Goal: Obtain resource: Obtain resource

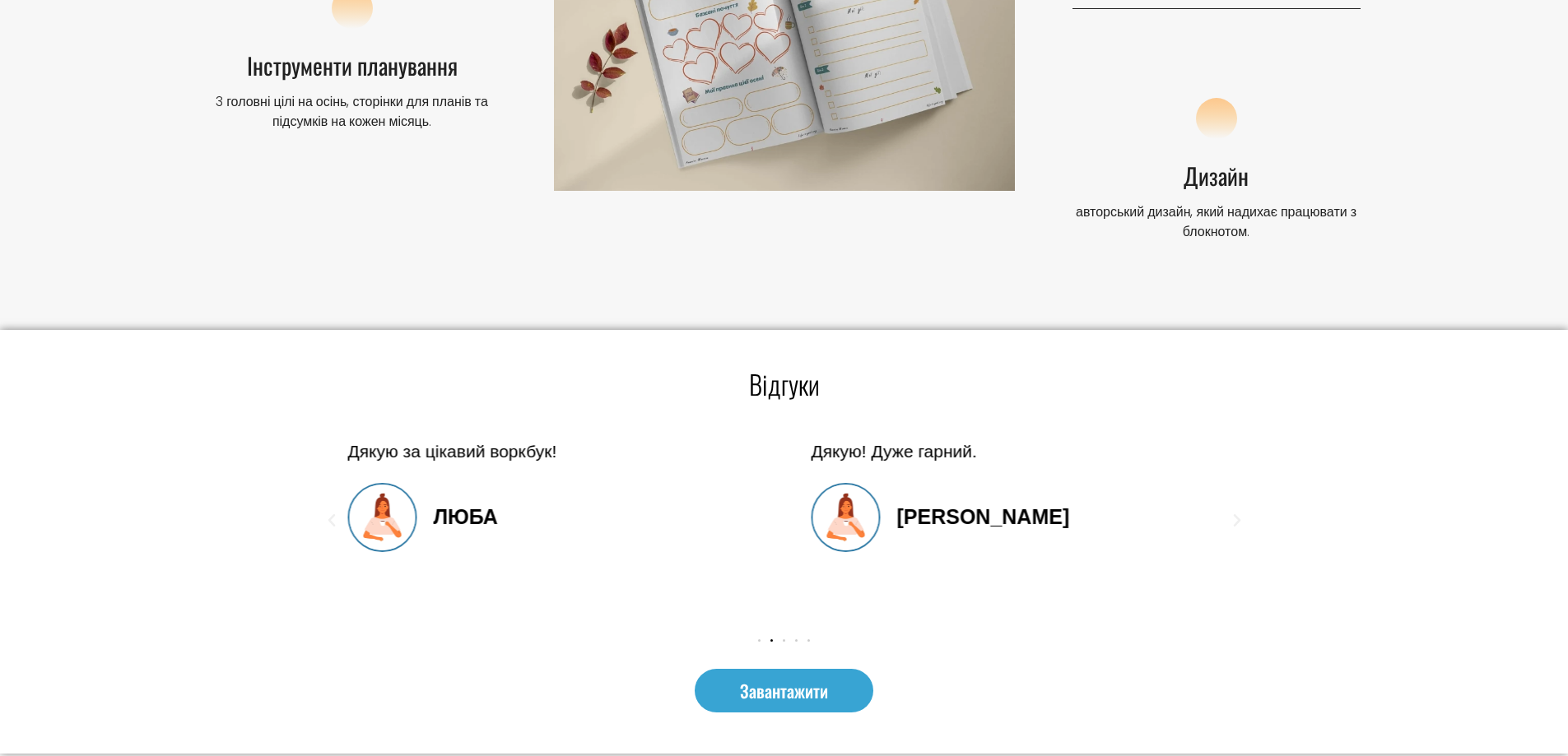
scroll to position [2221, 0]
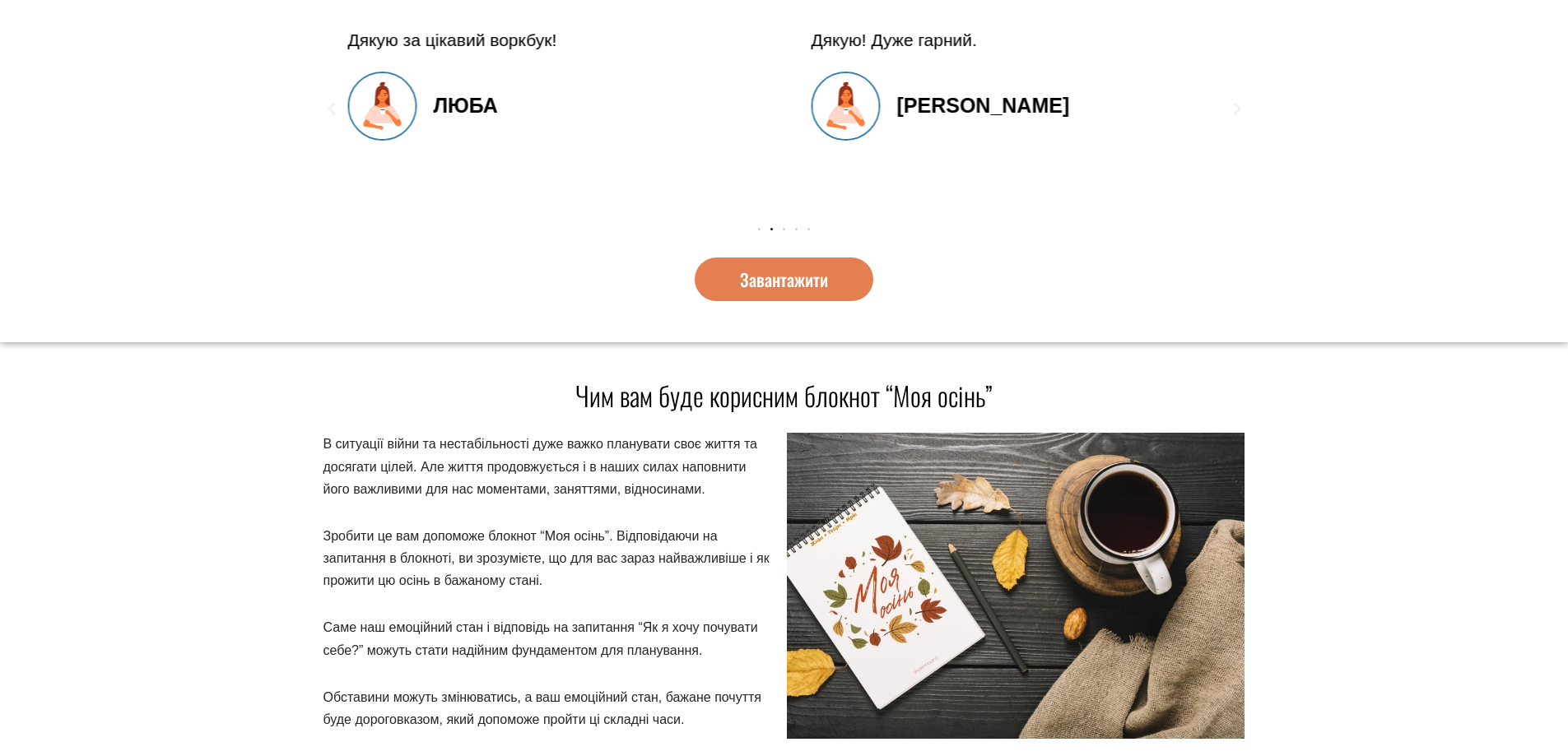
click at [820, 292] on link "Завантажити" at bounding box center [784, 278] width 179 height 43
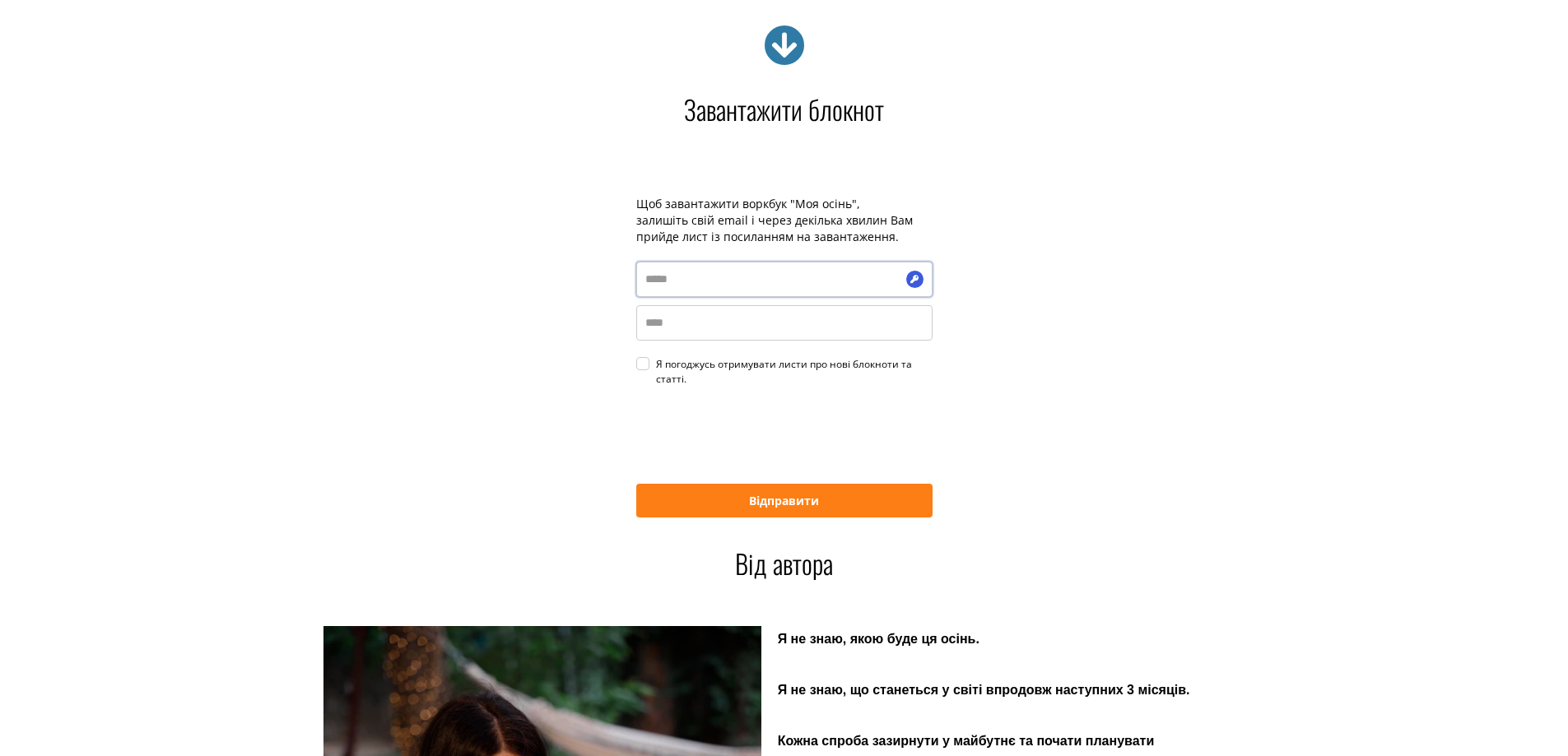
click at [694, 290] on input "email" at bounding box center [784, 279] width 296 height 35
click at [781, 281] on input "email" at bounding box center [784, 279] width 296 height 35
type input "*"
type input "**********"
click at [694, 332] on input "name" at bounding box center [784, 323] width 296 height 35
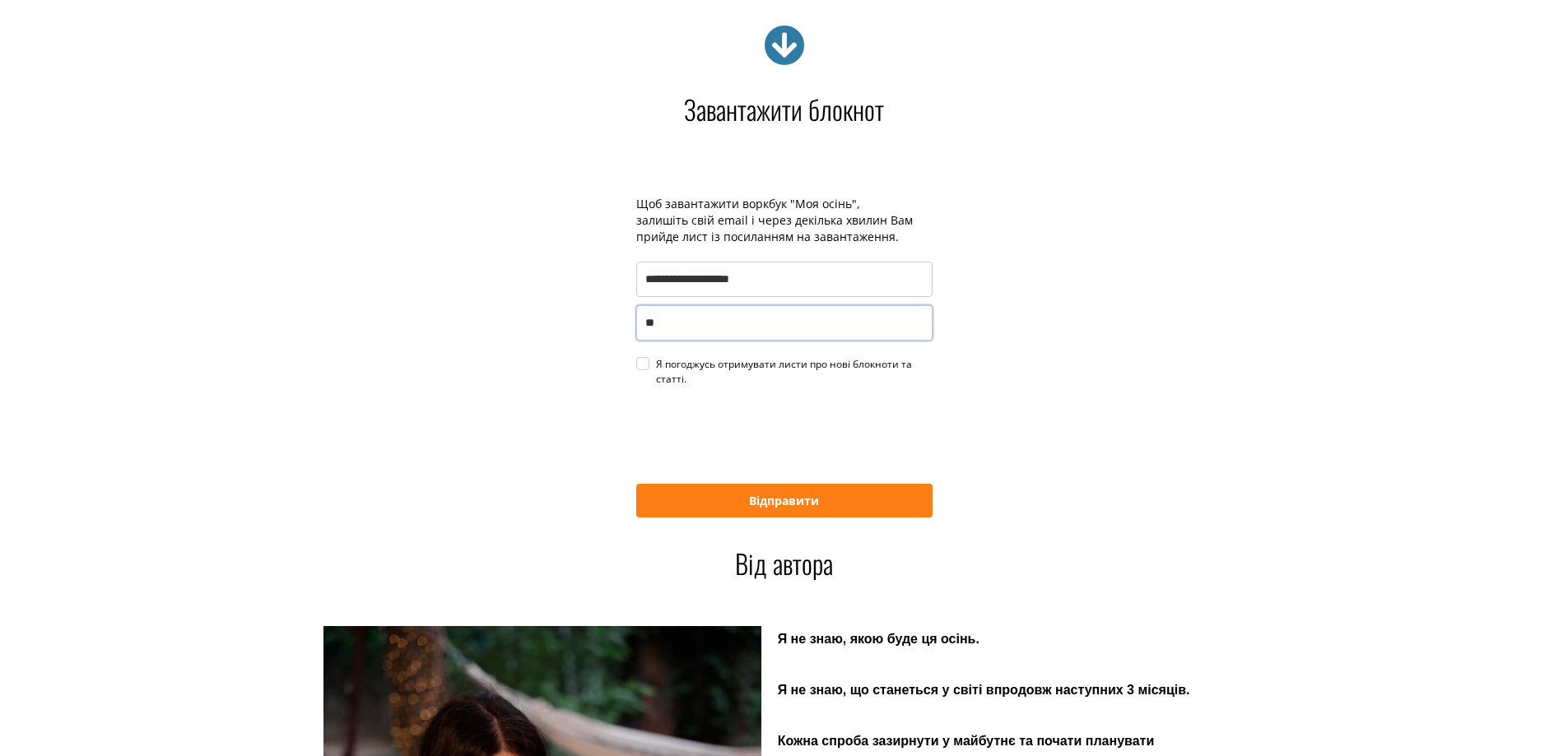
type input "*"
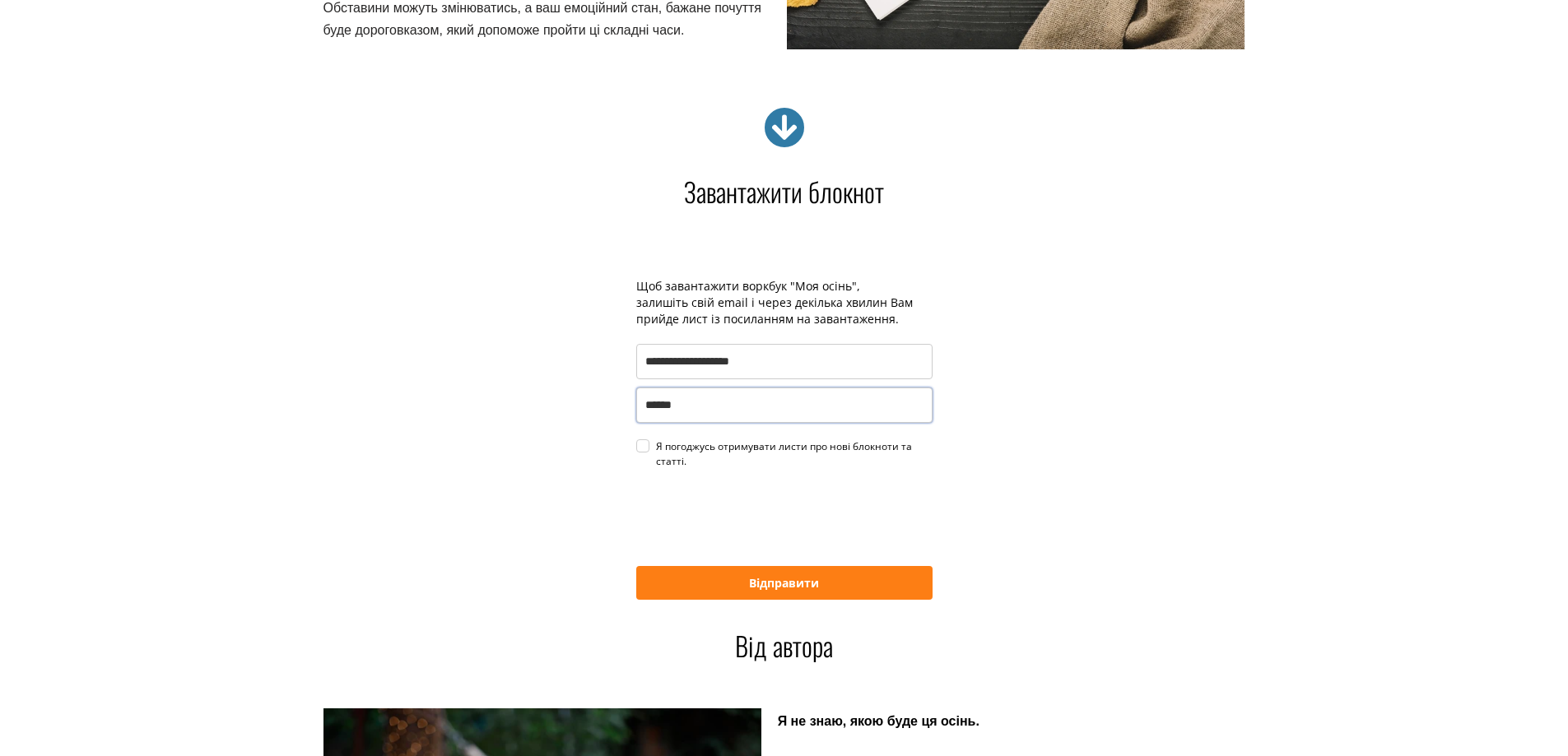
click at [656, 443] on div "Я погоджусь отримувати листи про нові блокноти та статті." at bounding box center [794, 454] width 277 height 30
type input "******"
click at [826, 571] on button "Відправити" at bounding box center [784, 583] width 296 height 34
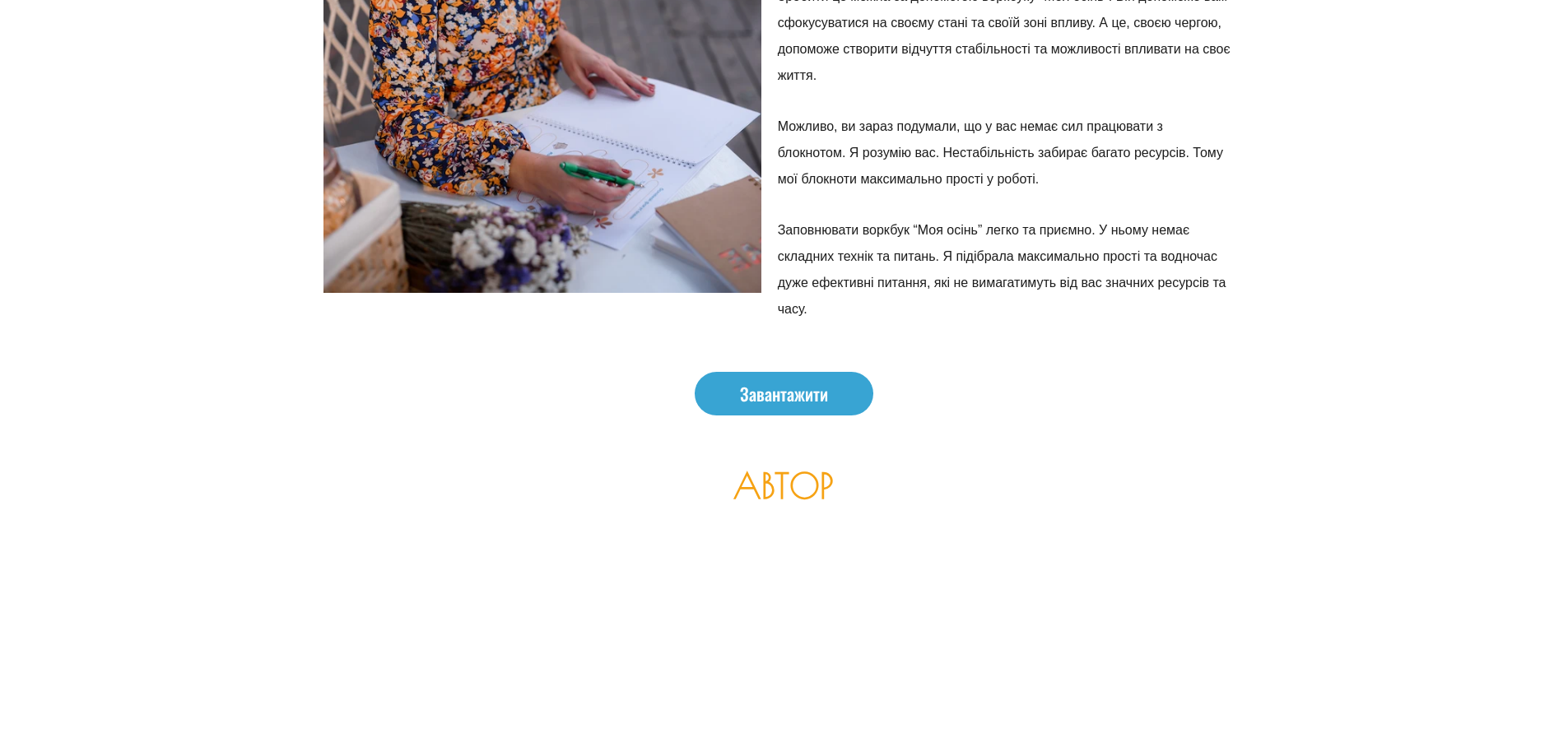
scroll to position [3705, 0]
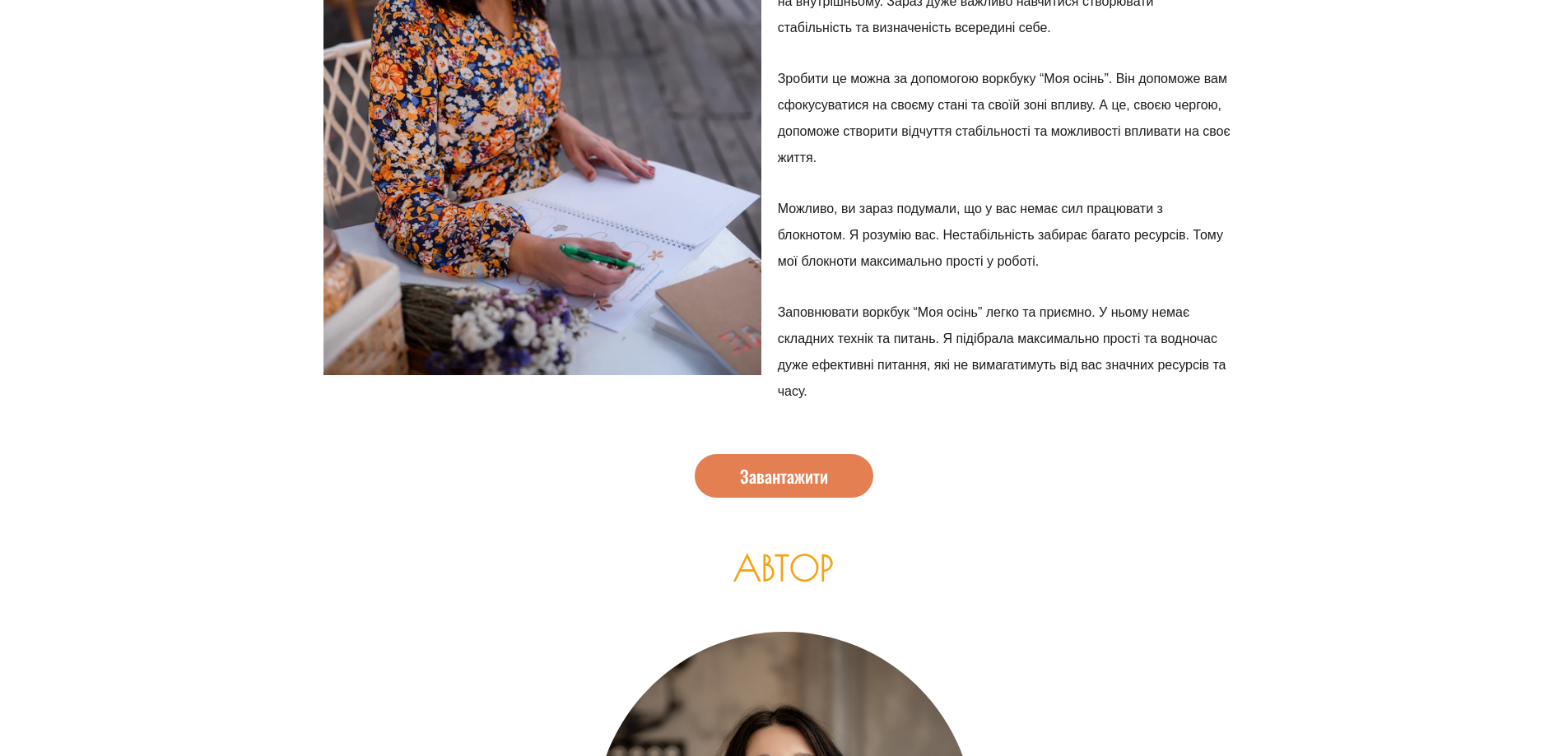
click at [836, 475] on link "Завантажити" at bounding box center [784, 476] width 179 height 43
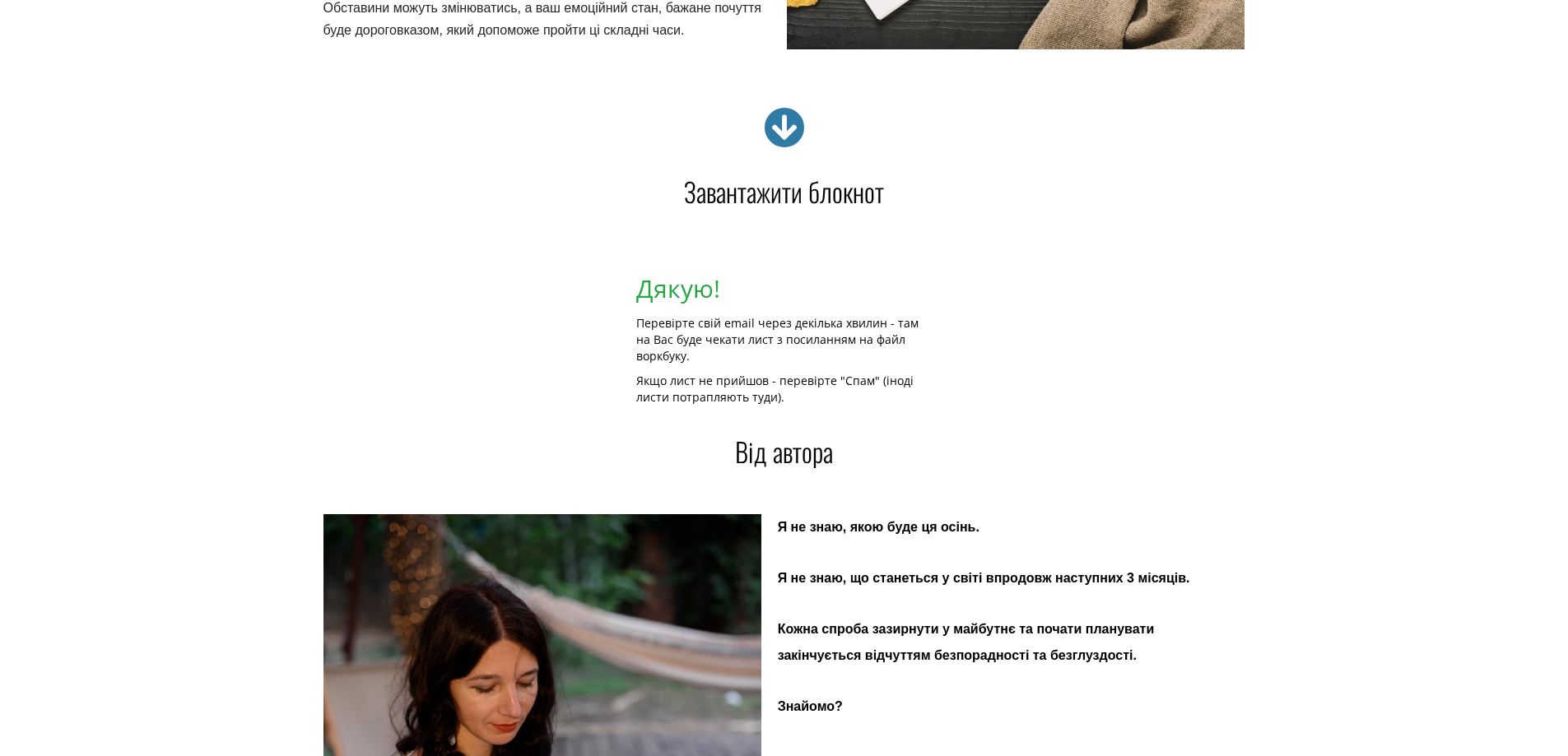
scroll to position [2828, 0]
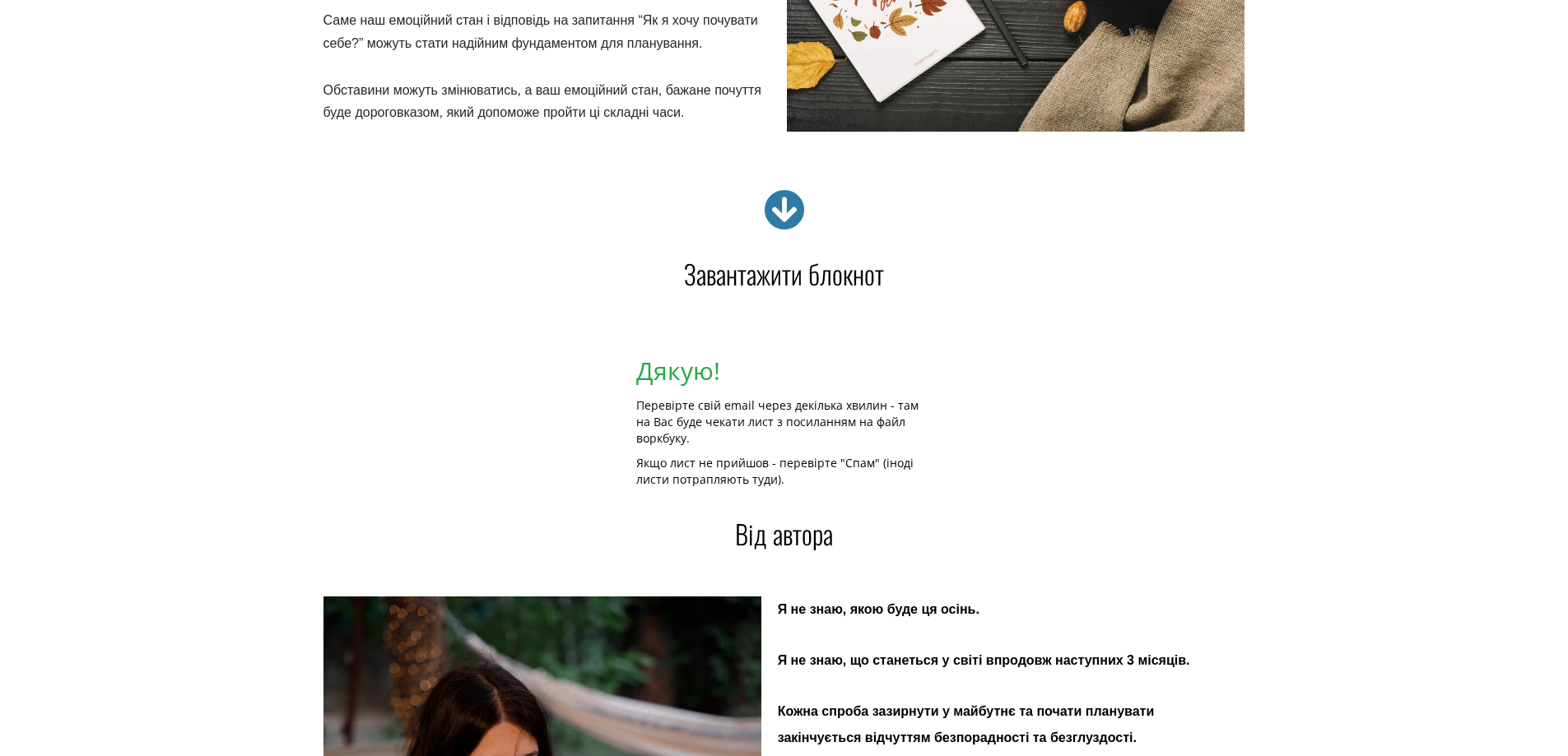
click at [790, 210] on icon at bounding box center [784, 209] width 42 height 41
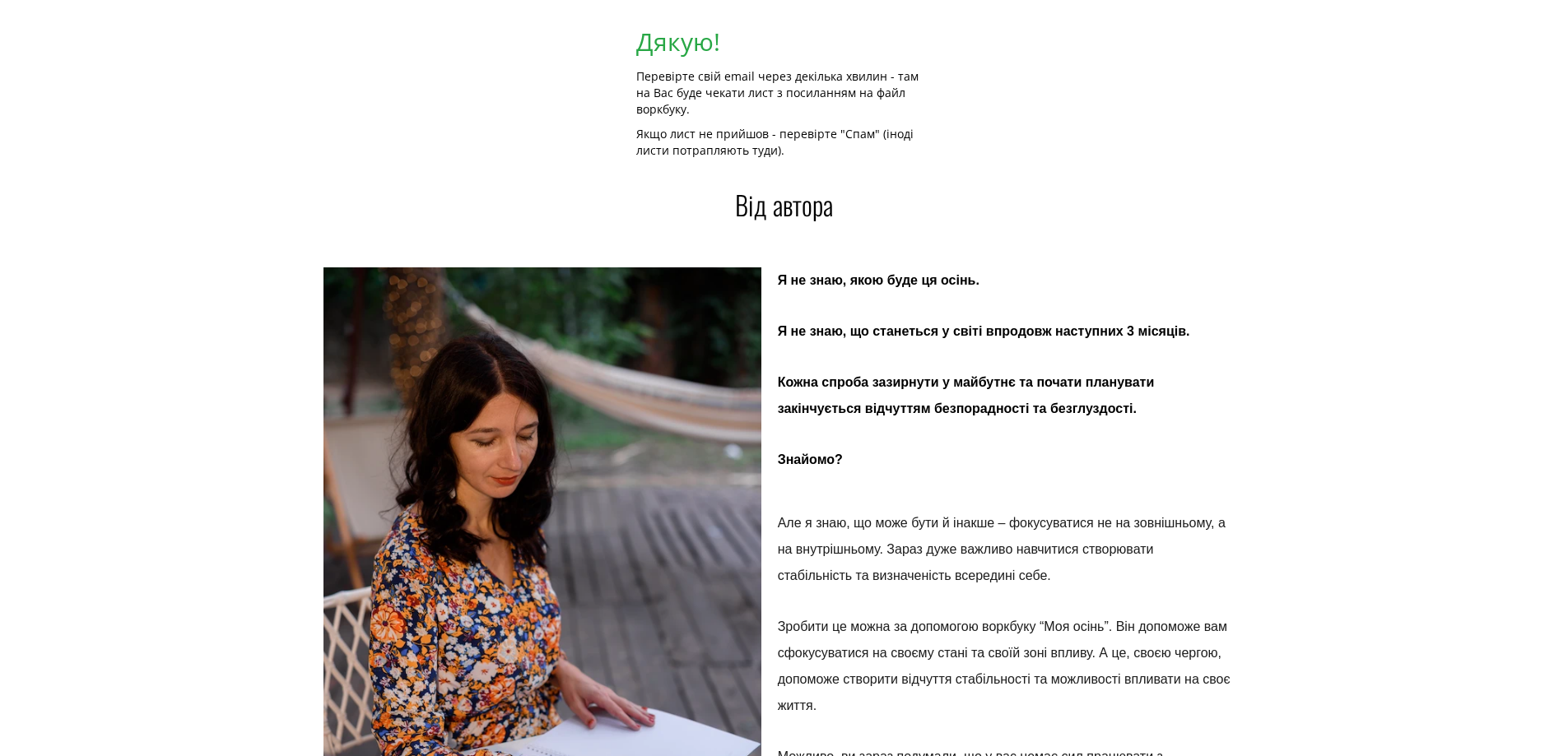
scroll to position [3651, 0]
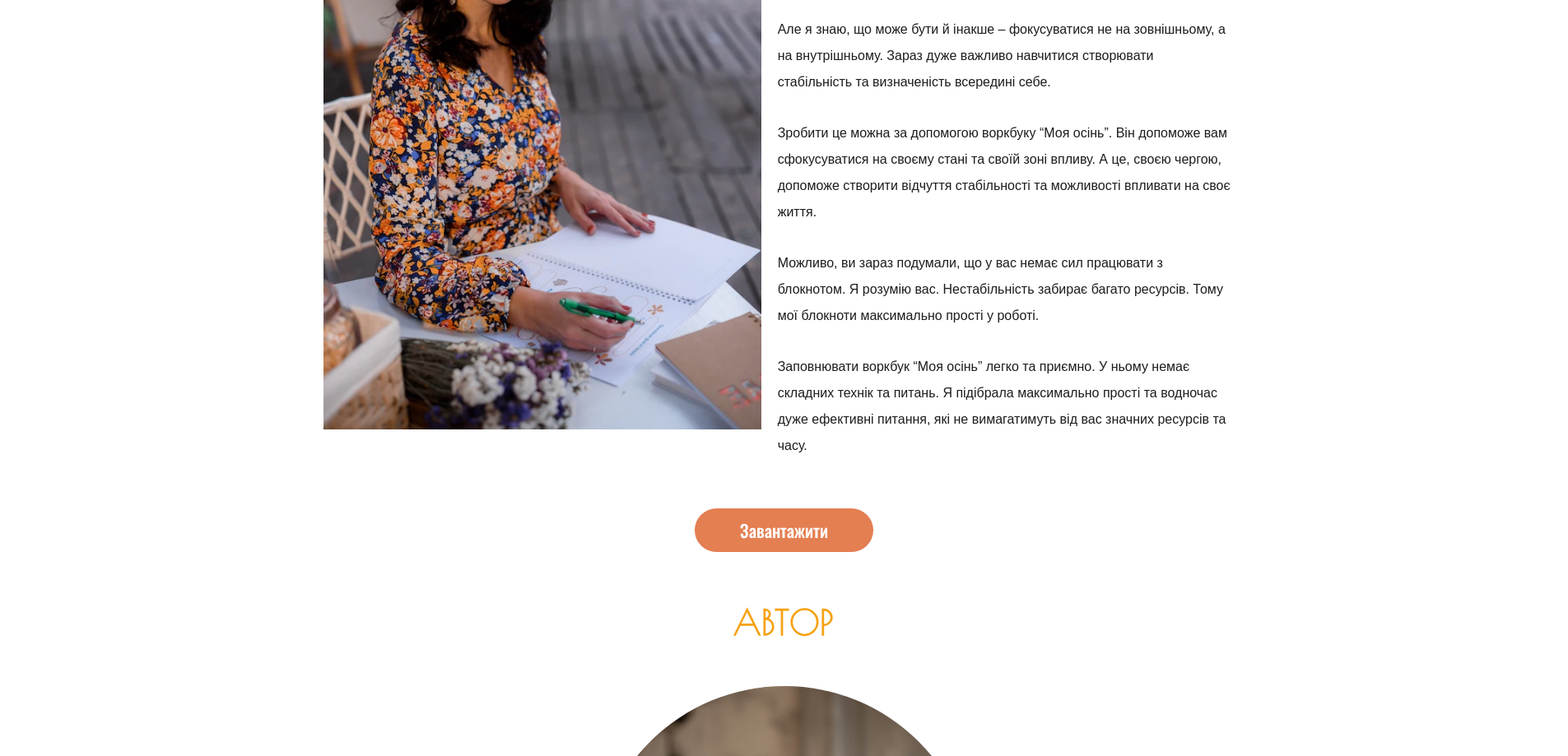
click at [737, 530] on link "Завантажити" at bounding box center [784, 529] width 179 height 43
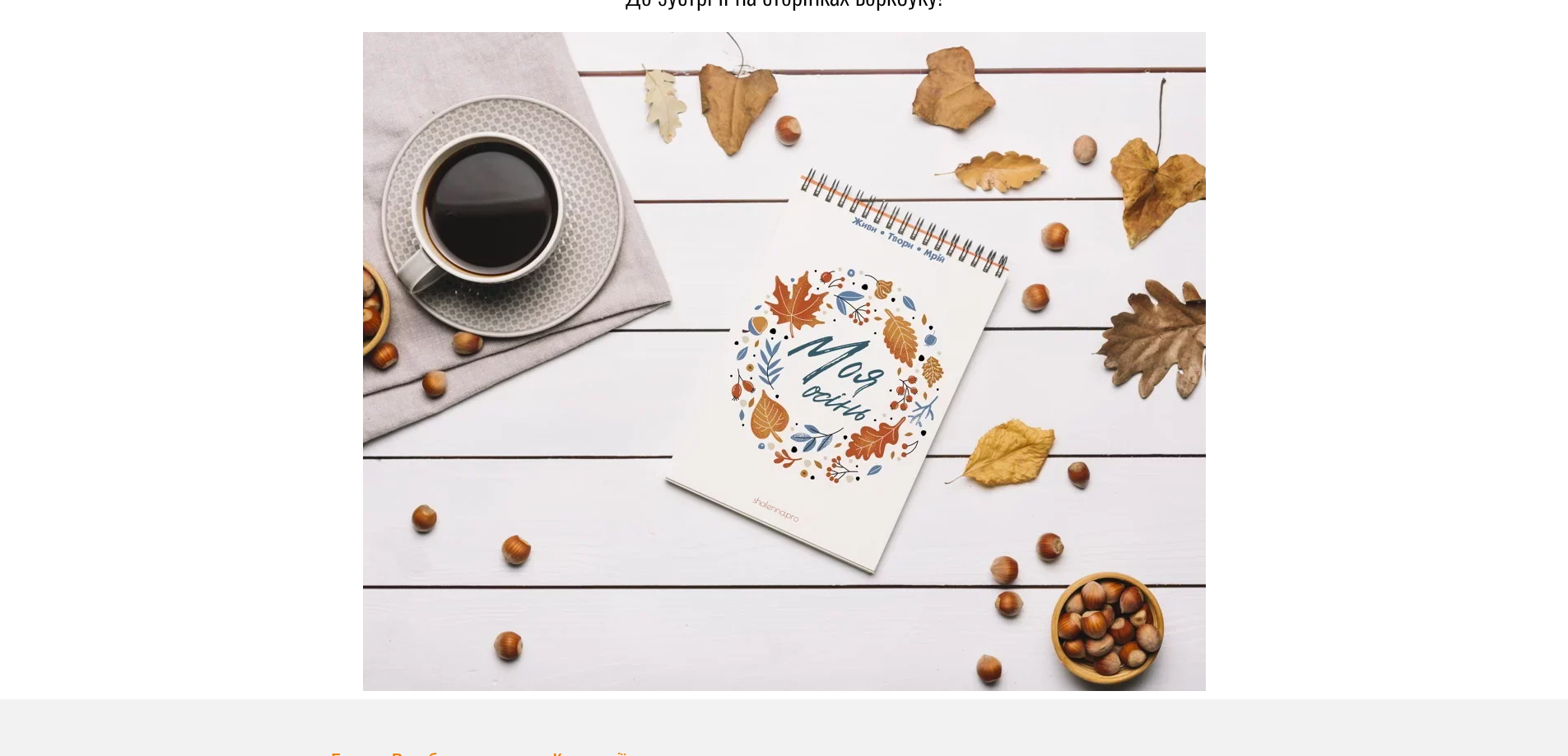
scroll to position [5350, 0]
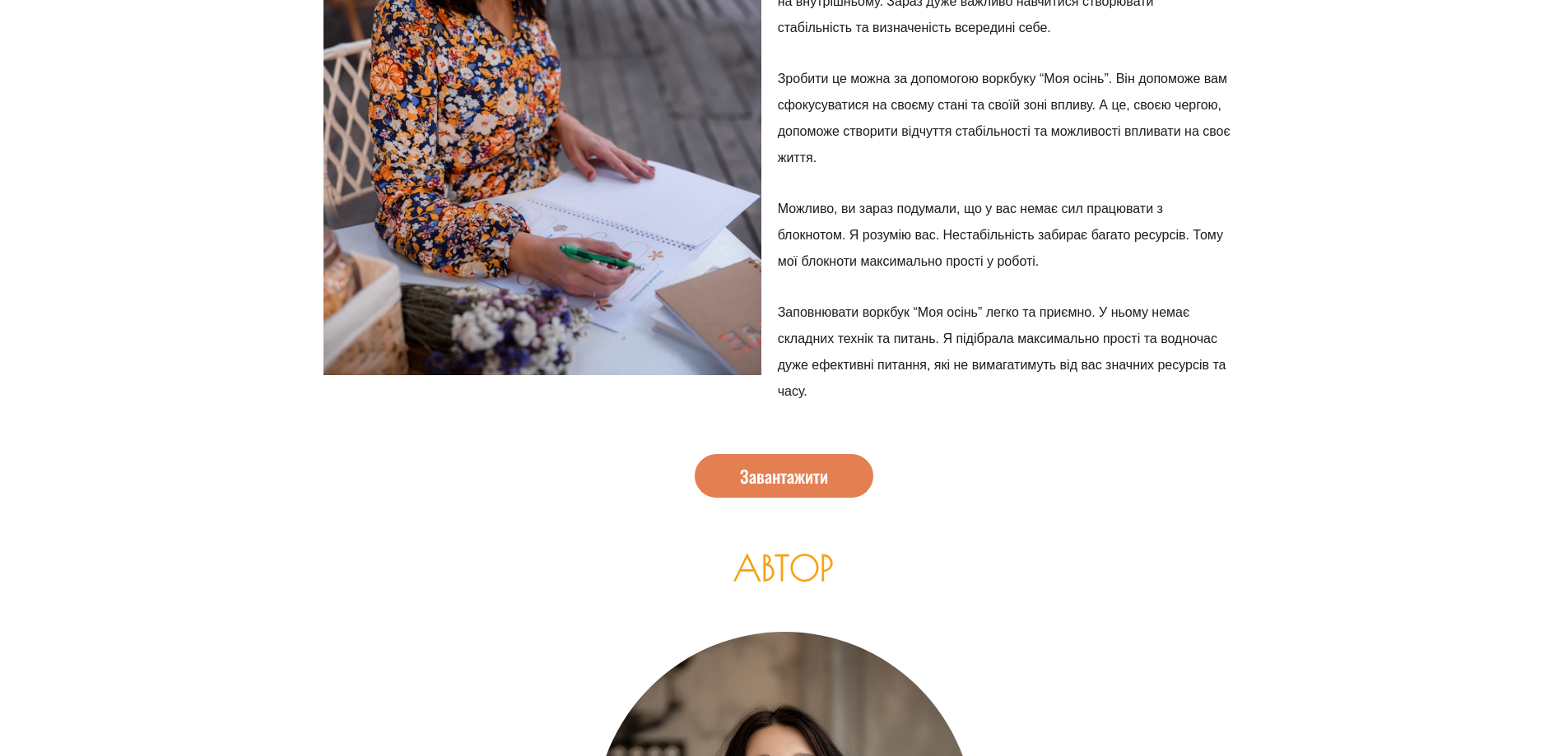
click at [783, 477] on span "Завантажити" at bounding box center [783, 476] width 88 height 18
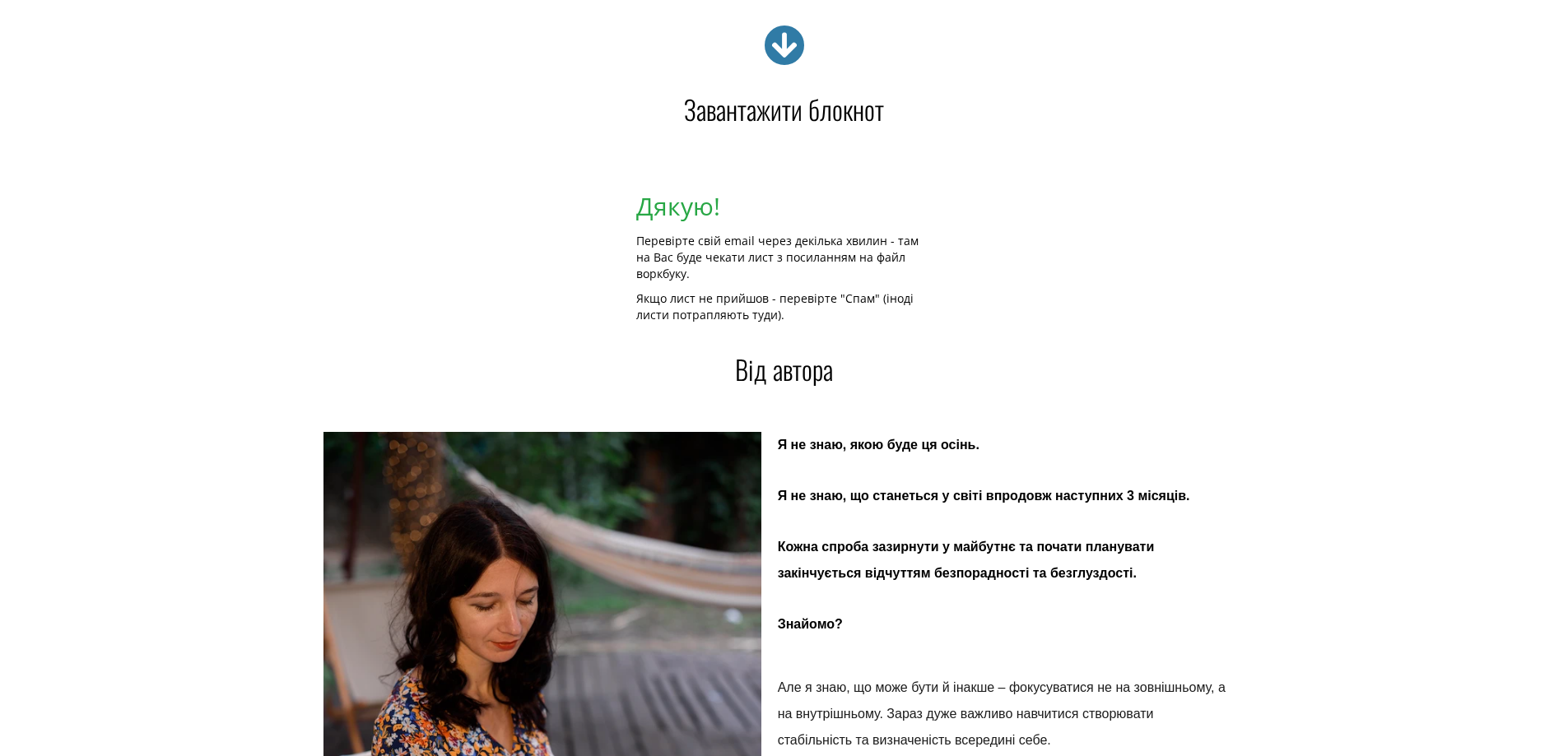
scroll to position [2911, 0]
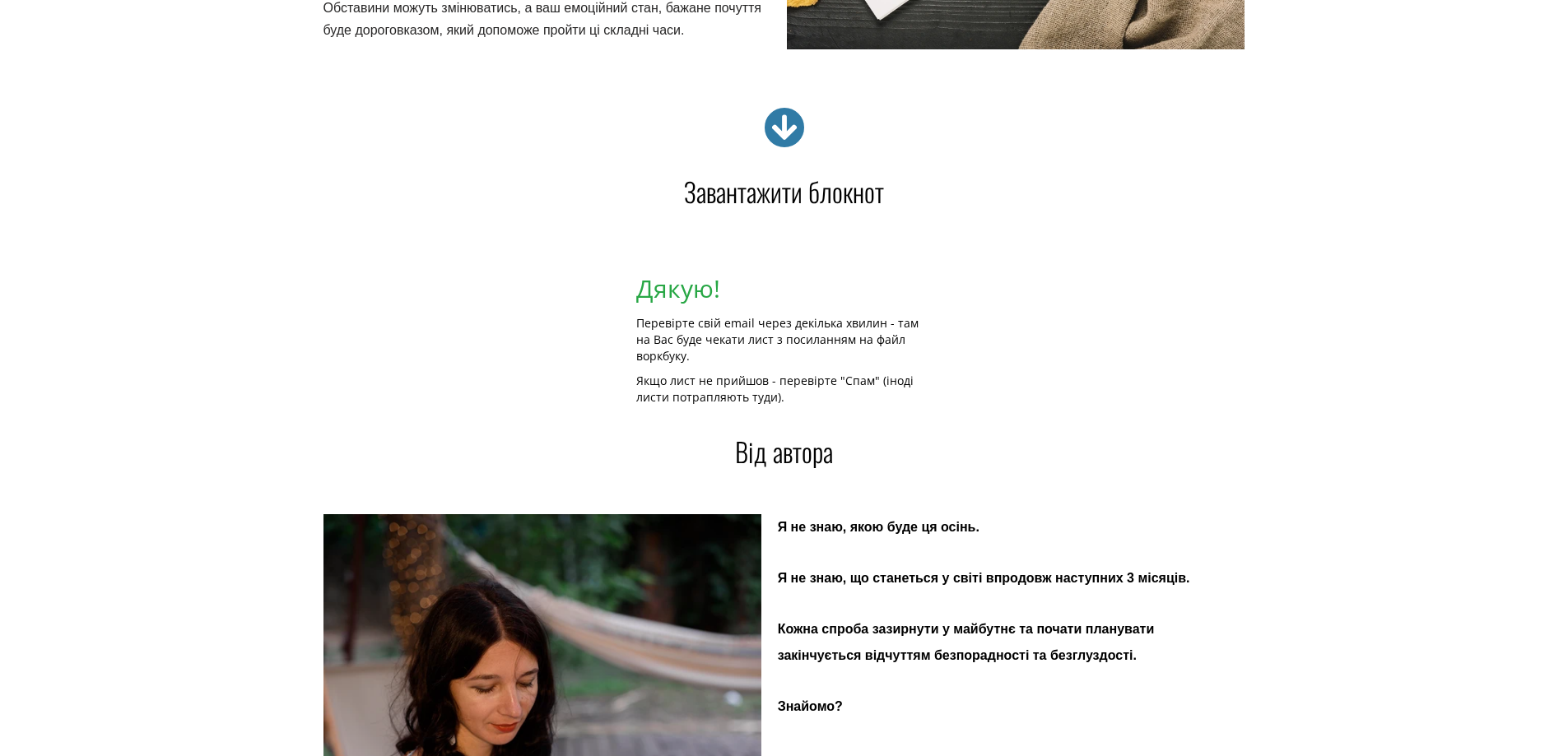
click at [789, 120] on icon at bounding box center [784, 127] width 42 height 41
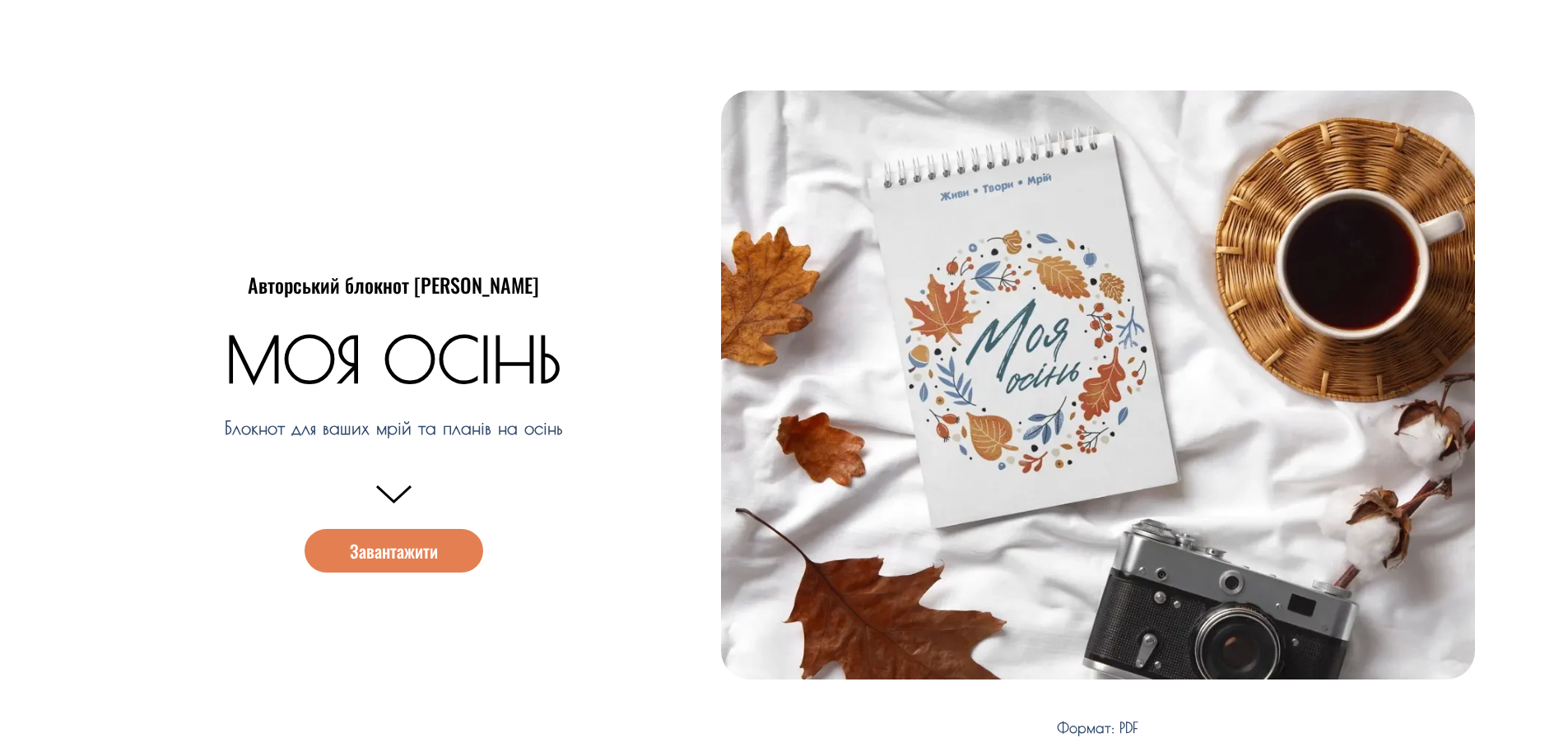
click at [399, 554] on span "Завантажити" at bounding box center [393, 550] width 88 height 18
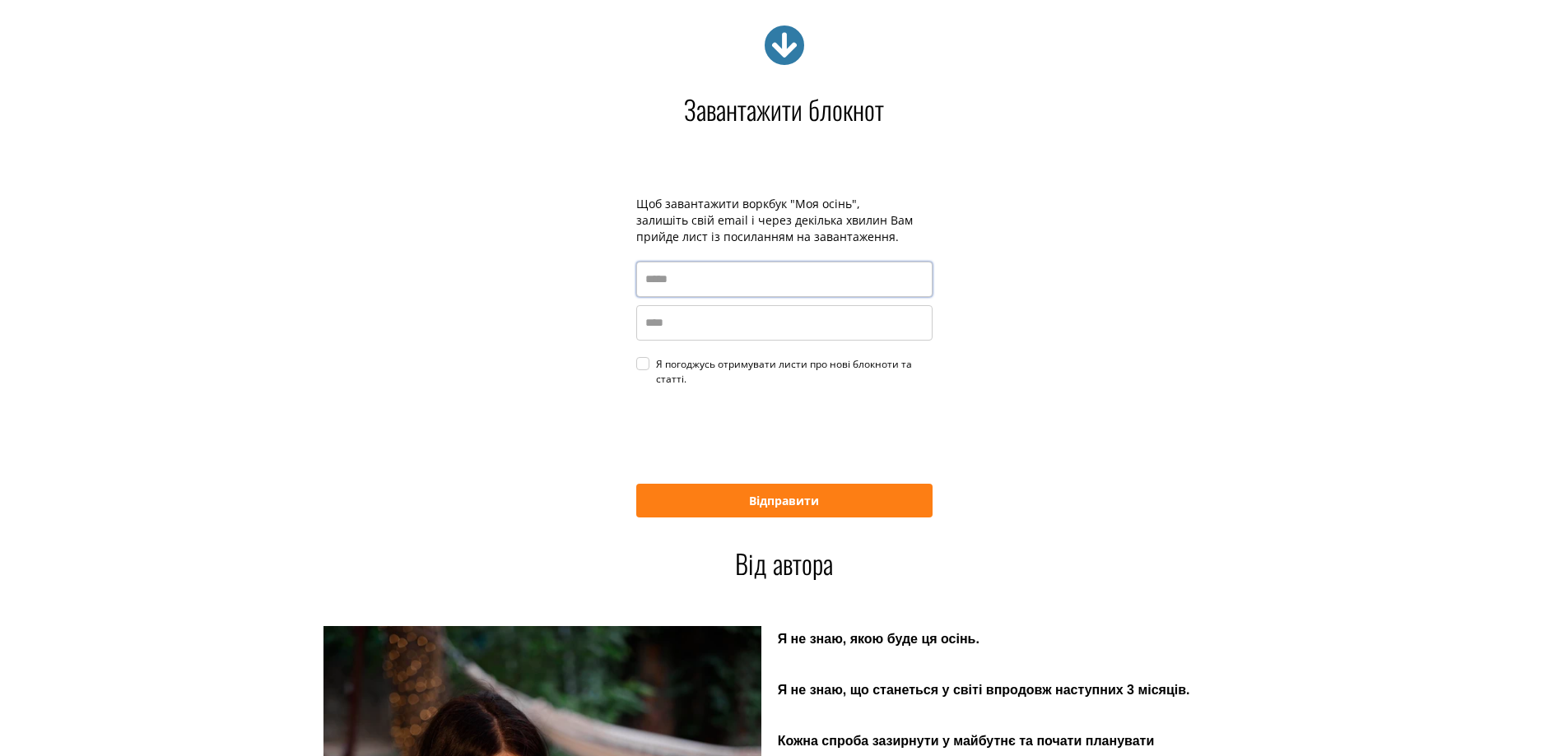
click at [655, 286] on input "email" at bounding box center [784, 279] width 296 height 35
type input "*"
type input "**********"
click at [663, 325] on input "name" at bounding box center [784, 323] width 296 height 35
click at [649, 366] on label "Я погоджусь отримувати листи про нові блокноти та статті." at bounding box center [784, 372] width 296 height 30
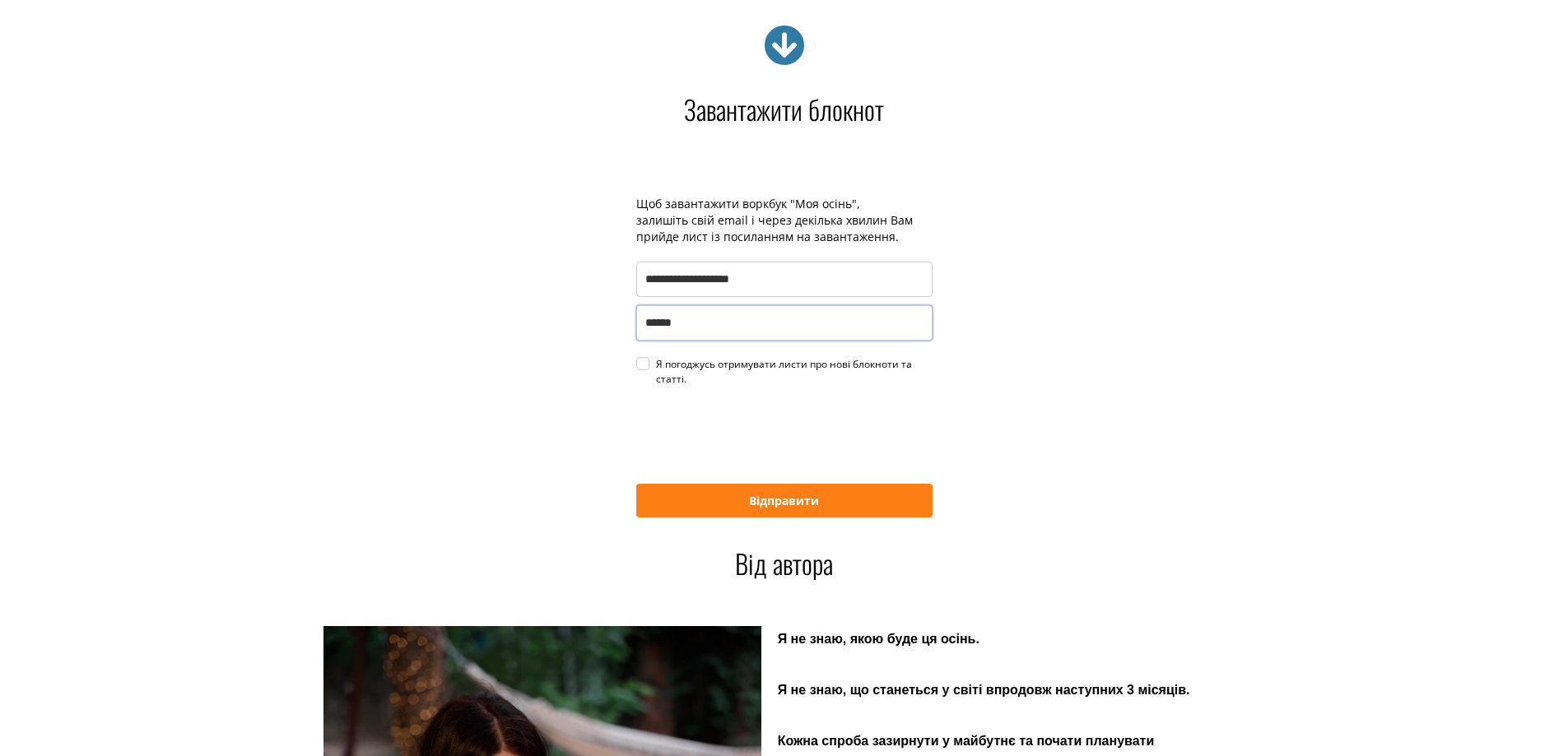
type input "******"
click at [741, 493] on button "Відправити" at bounding box center [784, 501] width 296 height 34
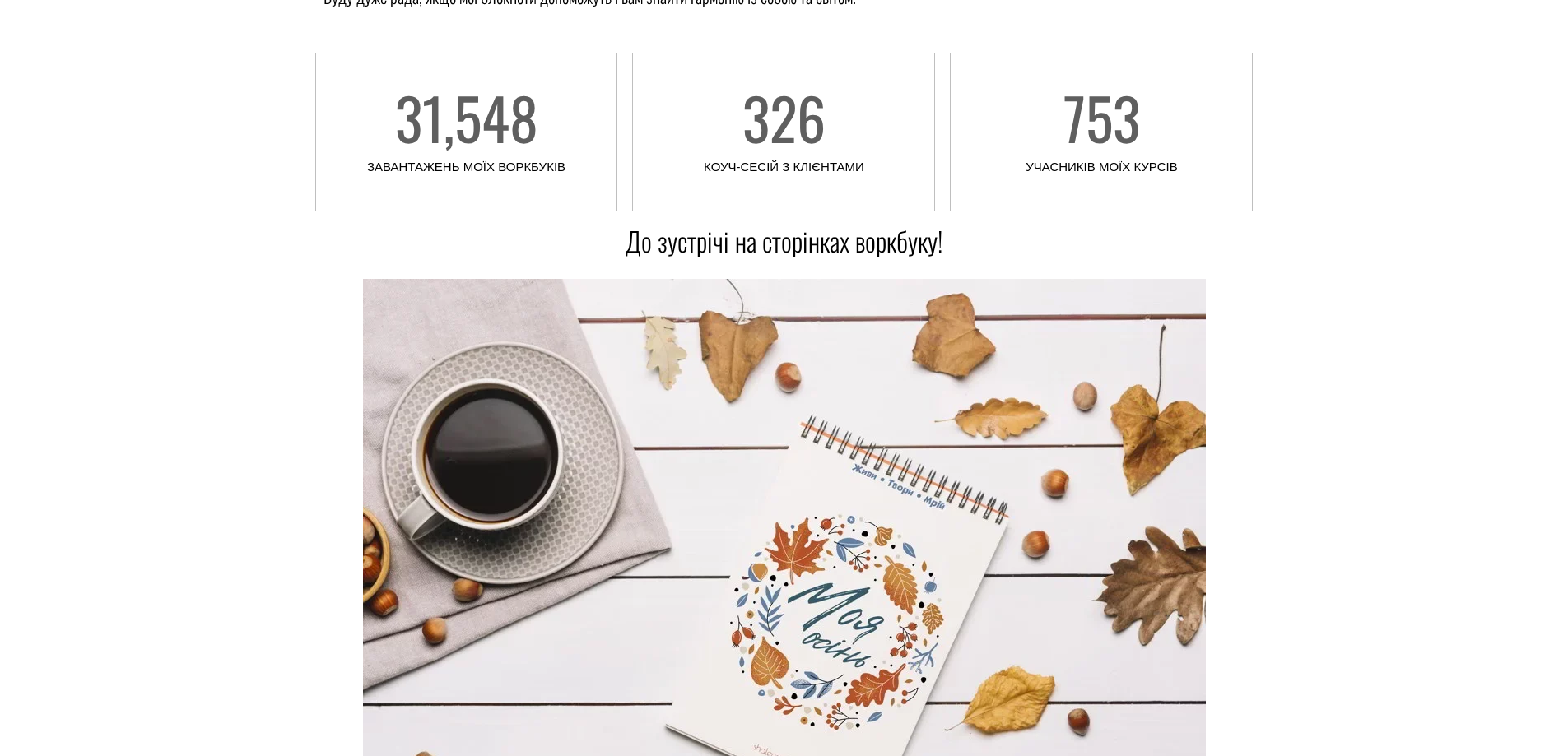
scroll to position [4857, 0]
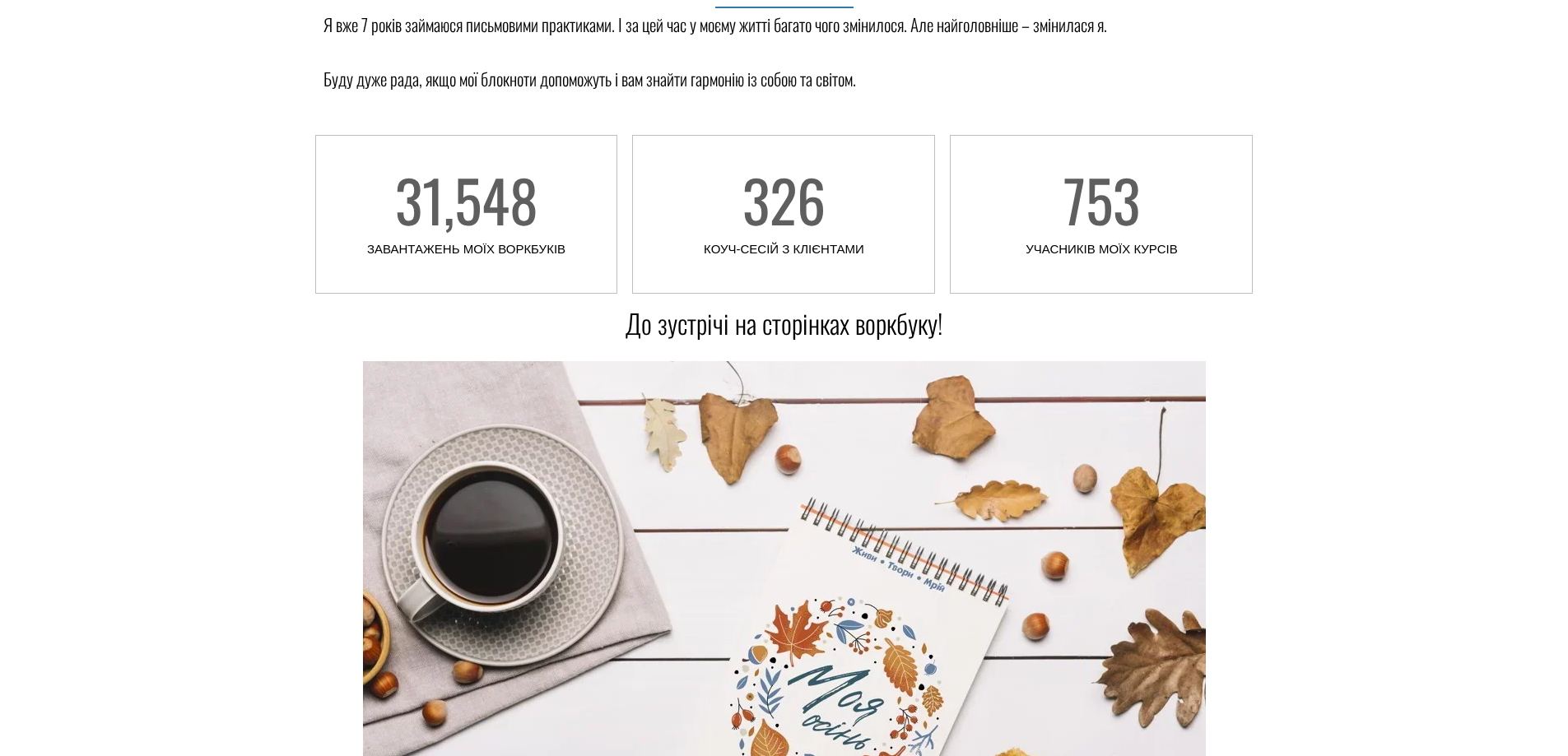
click at [817, 656] on img at bounding box center [784, 691] width 843 height 659
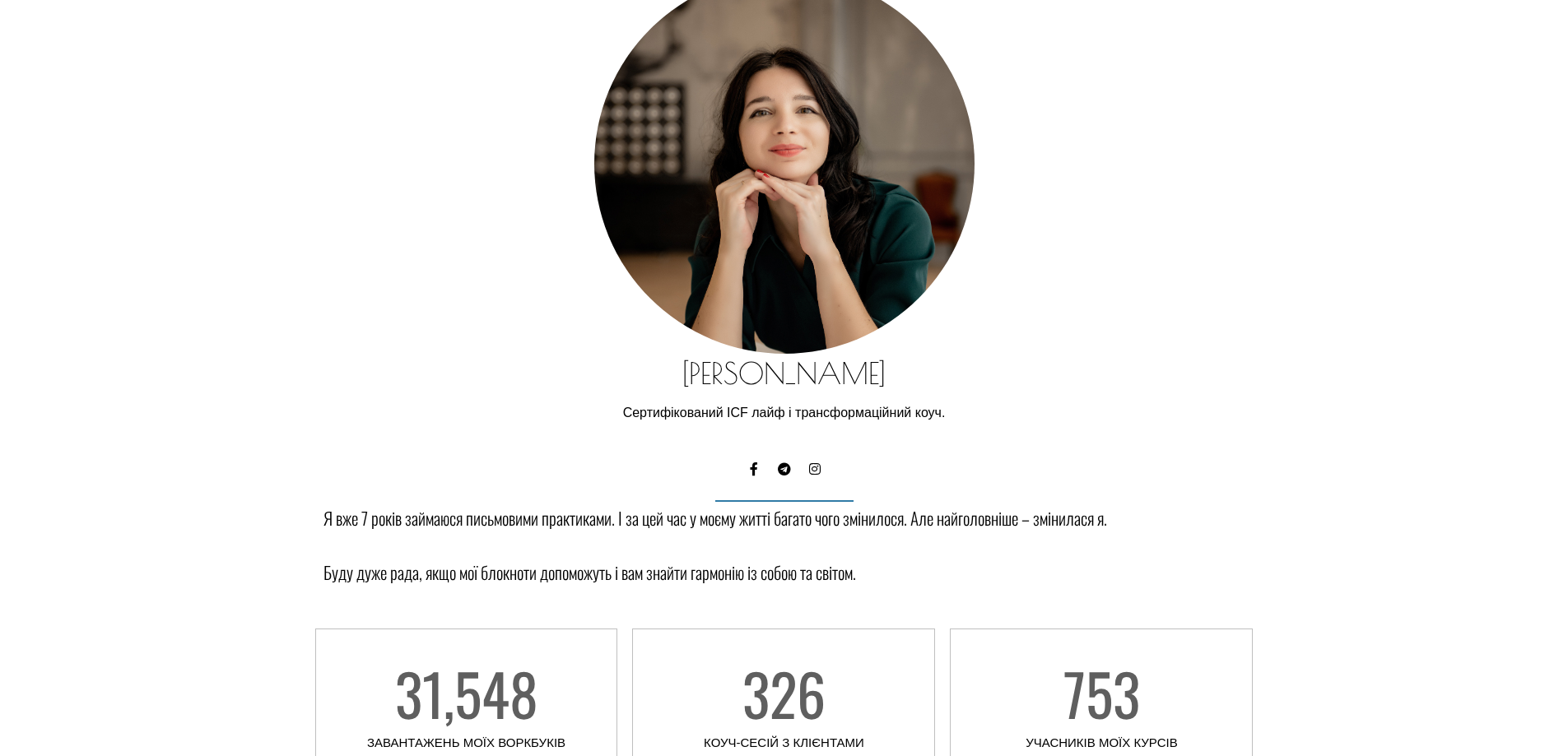
scroll to position [4281, 0]
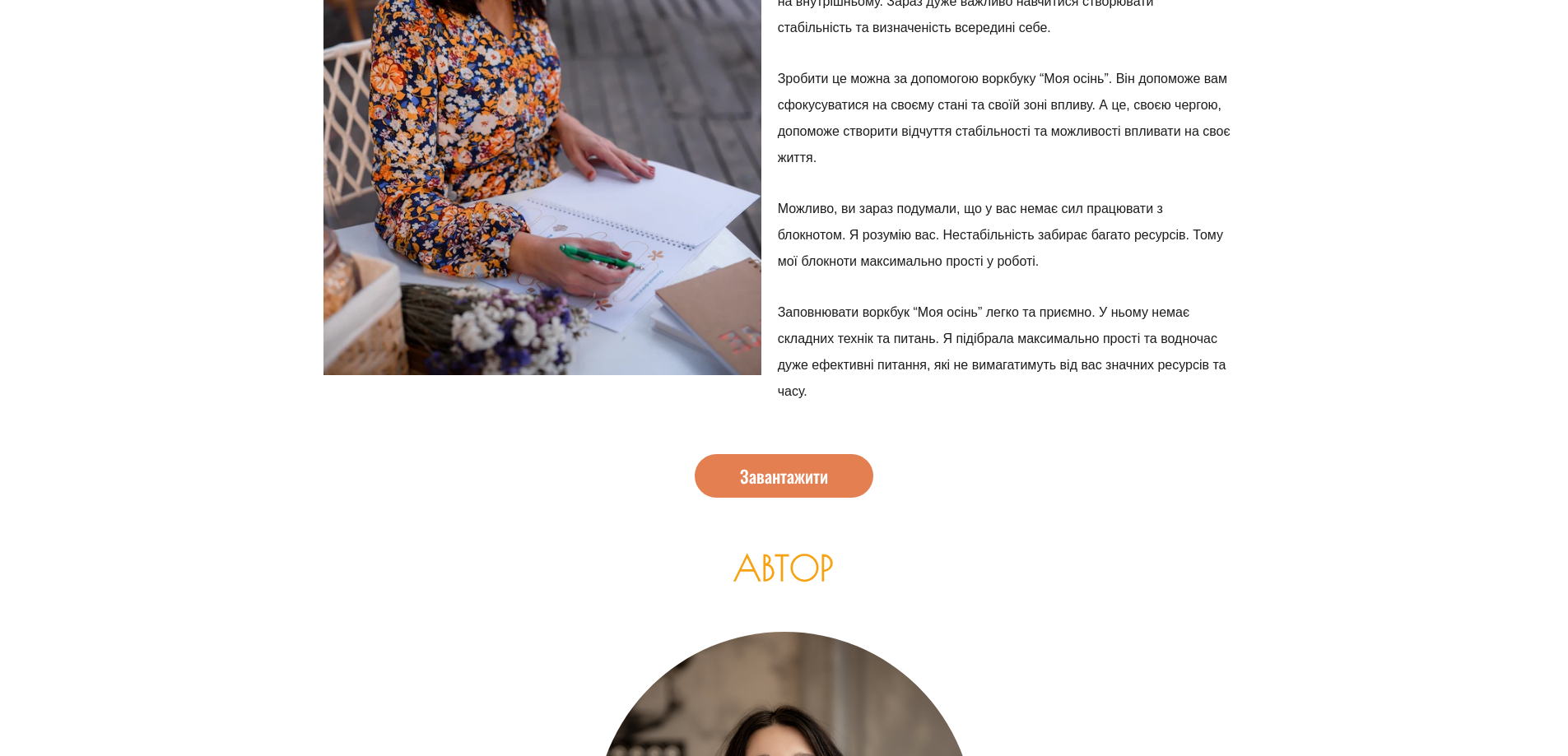
click at [796, 461] on link "Завантажити" at bounding box center [784, 476] width 179 height 43
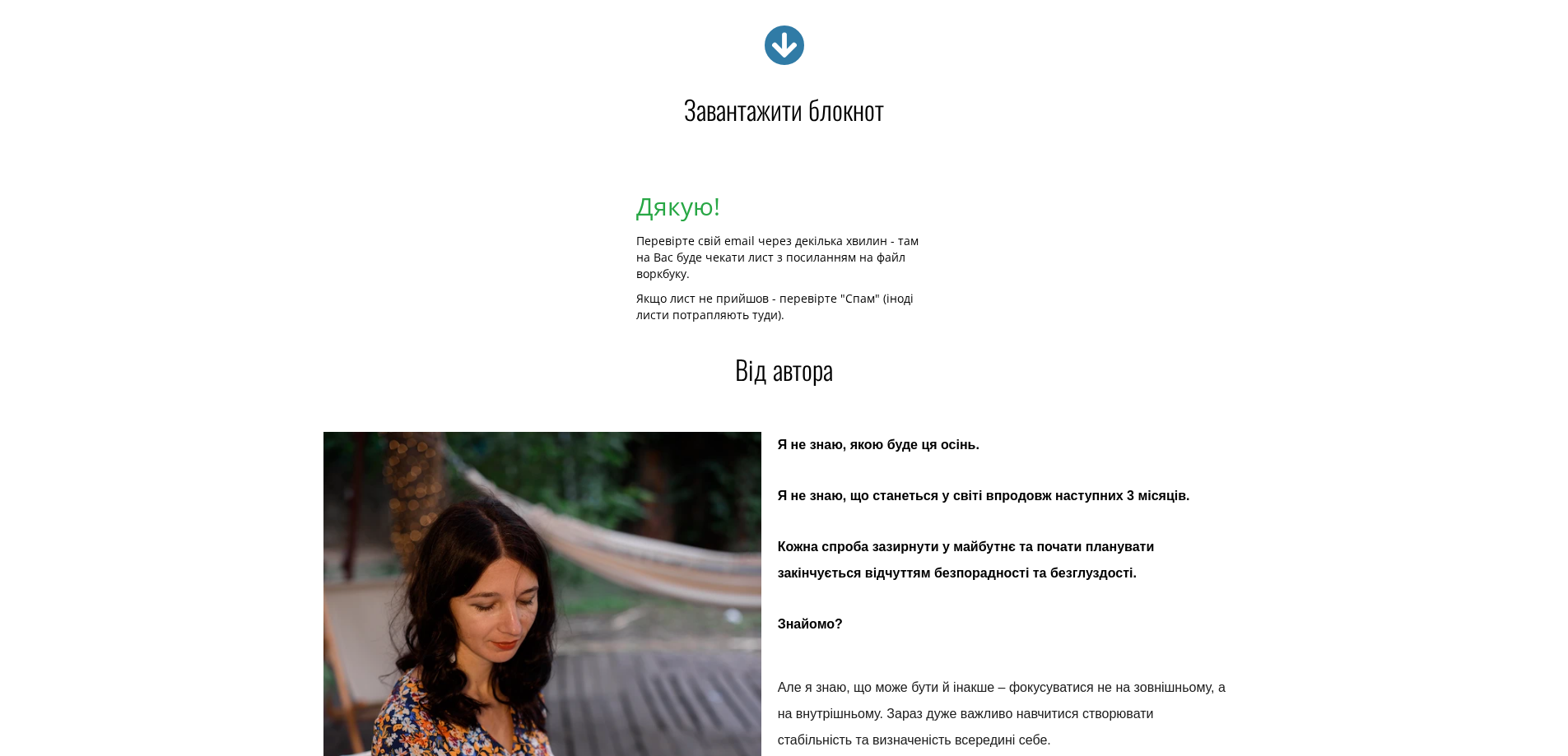
click at [790, 42] on icon at bounding box center [784, 45] width 42 height 41
